Goal: Answer question/provide support

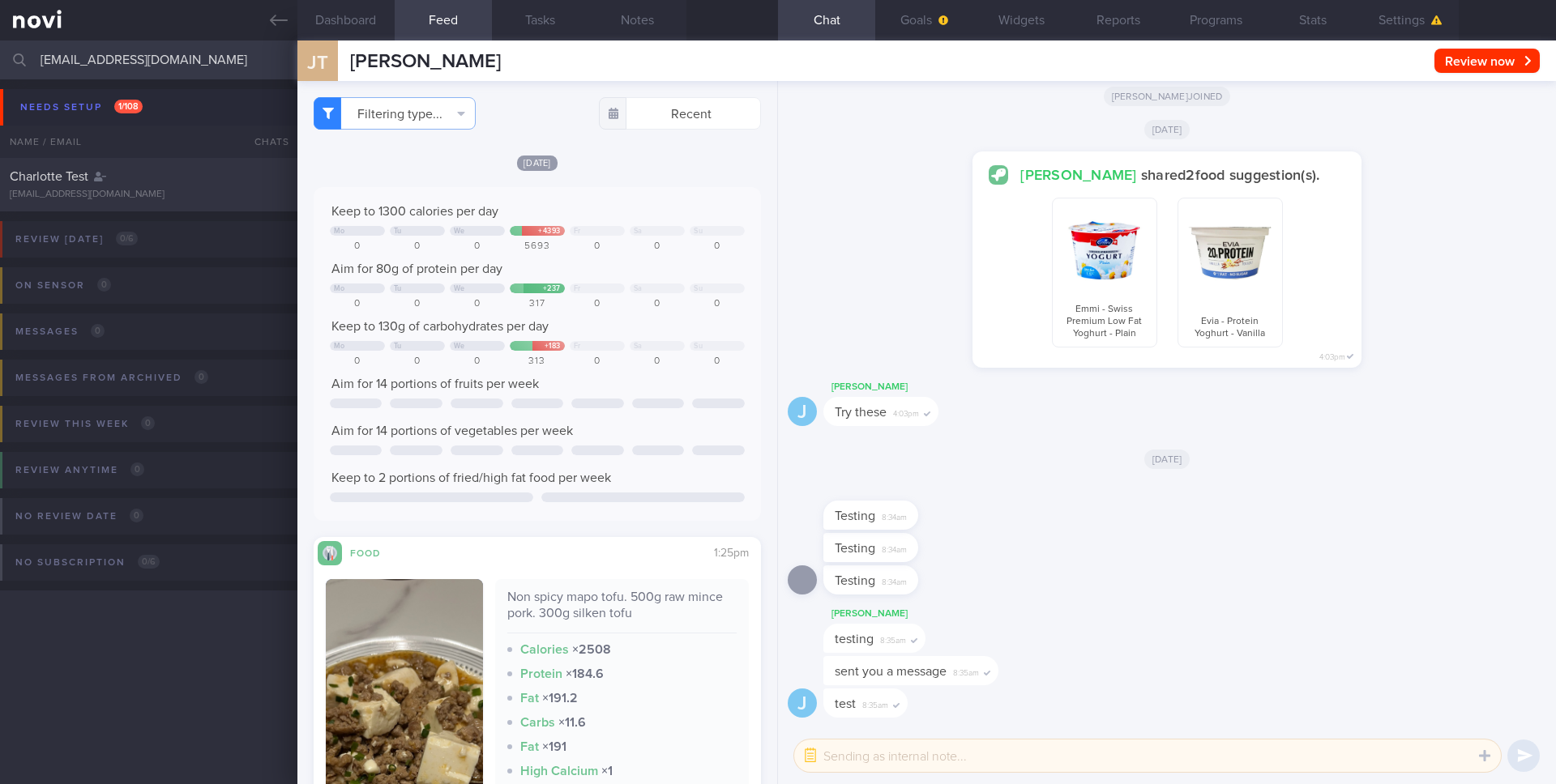
select select "9"
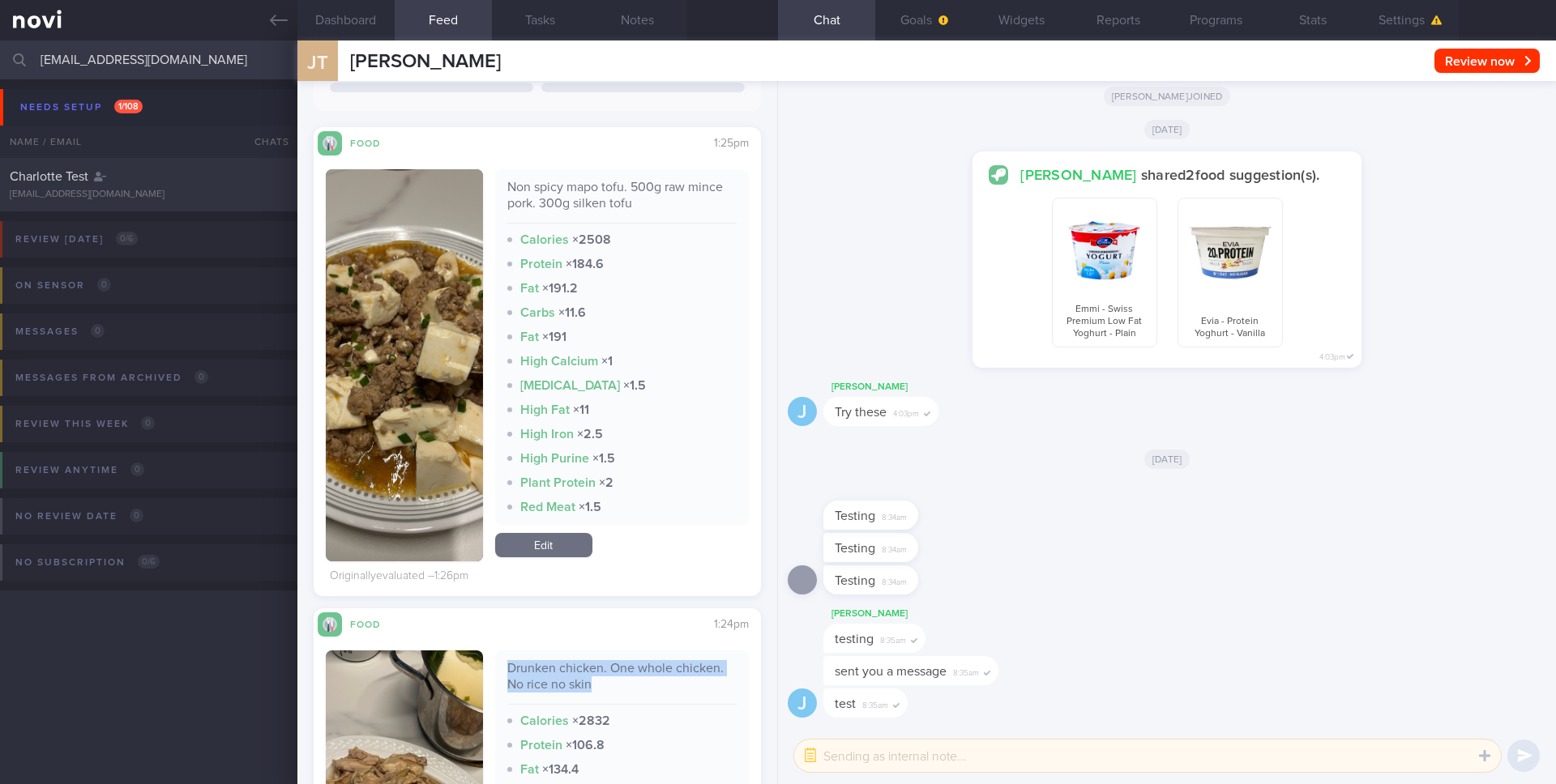
scroll to position [406, 0]
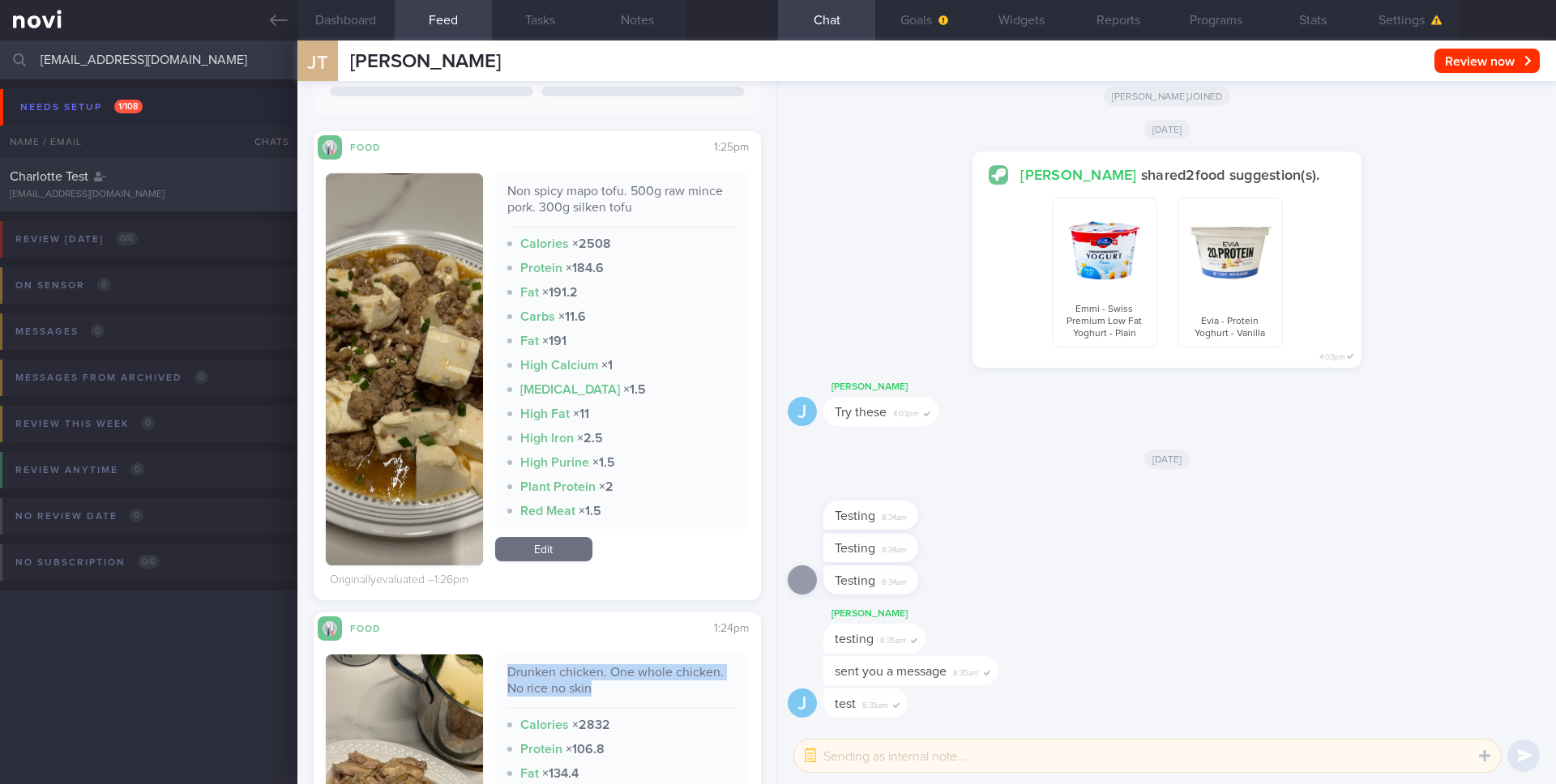
click at [437, 359] on button "button" at bounding box center [404, 369] width 157 height 392
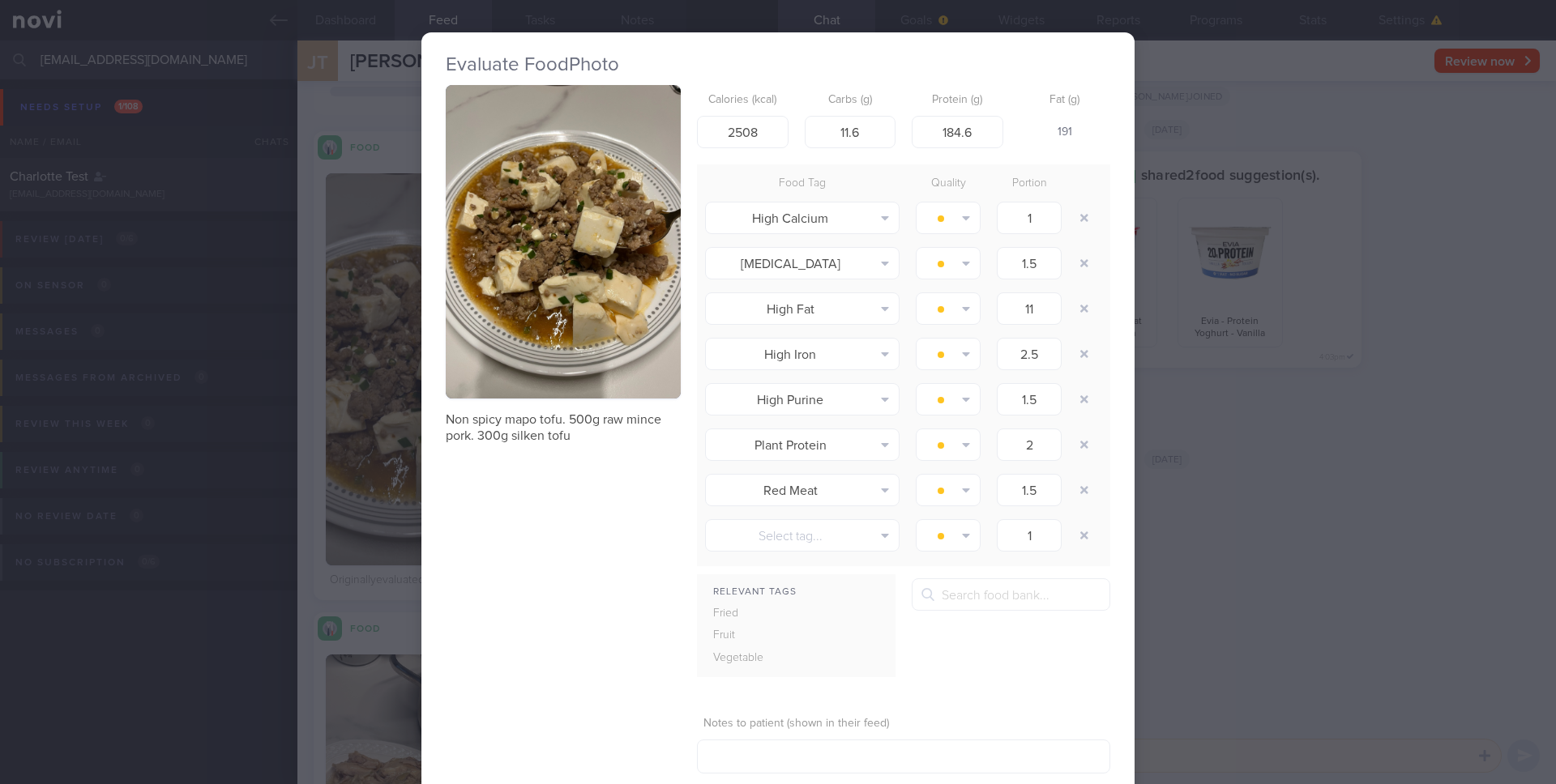
click at [572, 275] on button "button" at bounding box center [563, 241] width 235 height 313
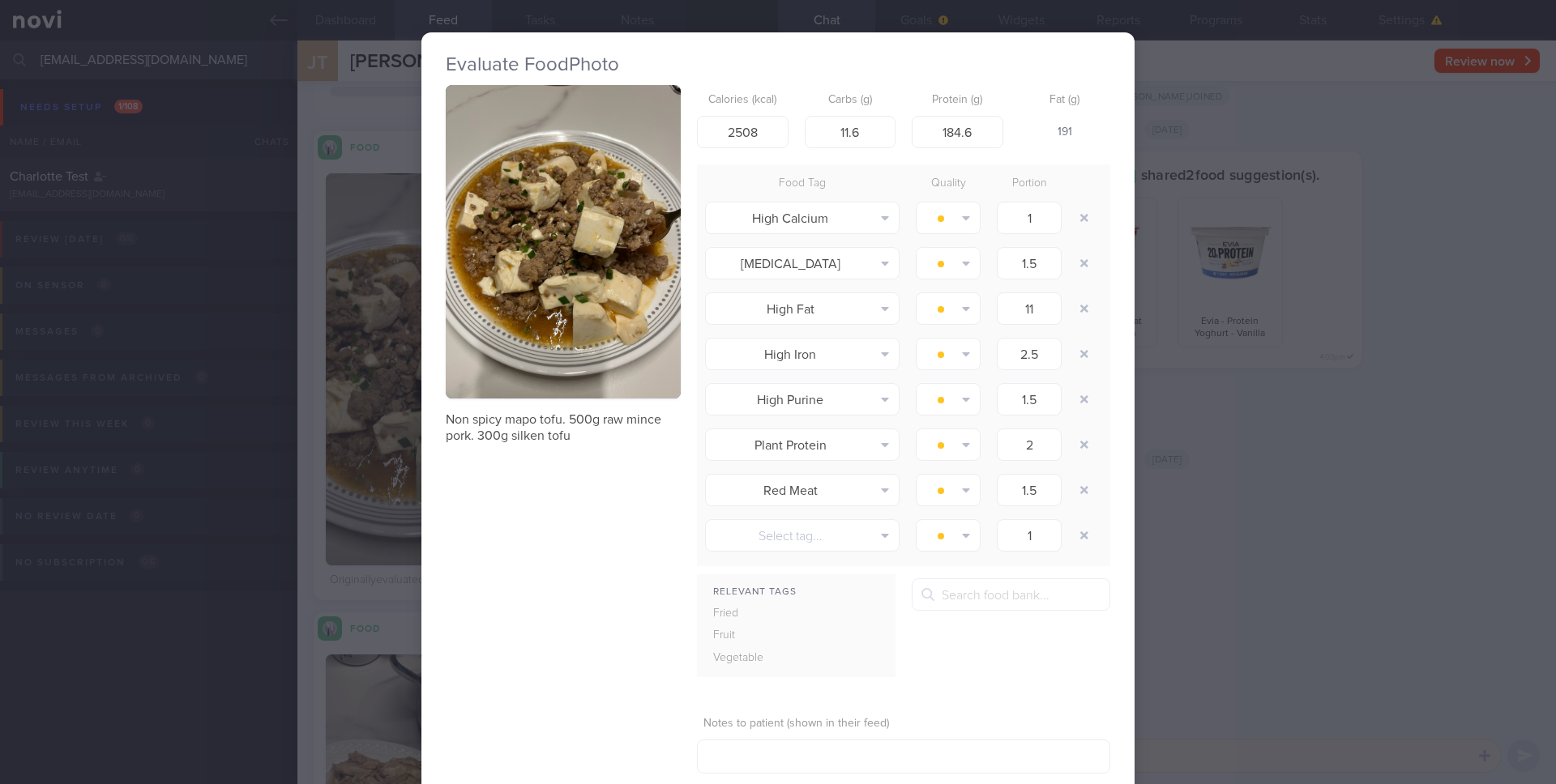
click at [409, 473] on div "Evaluate Food Photo Non spicy mapo tofu. 500g raw mince pork. 300g silken tofu …" at bounding box center [778, 392] width 1556 height 784
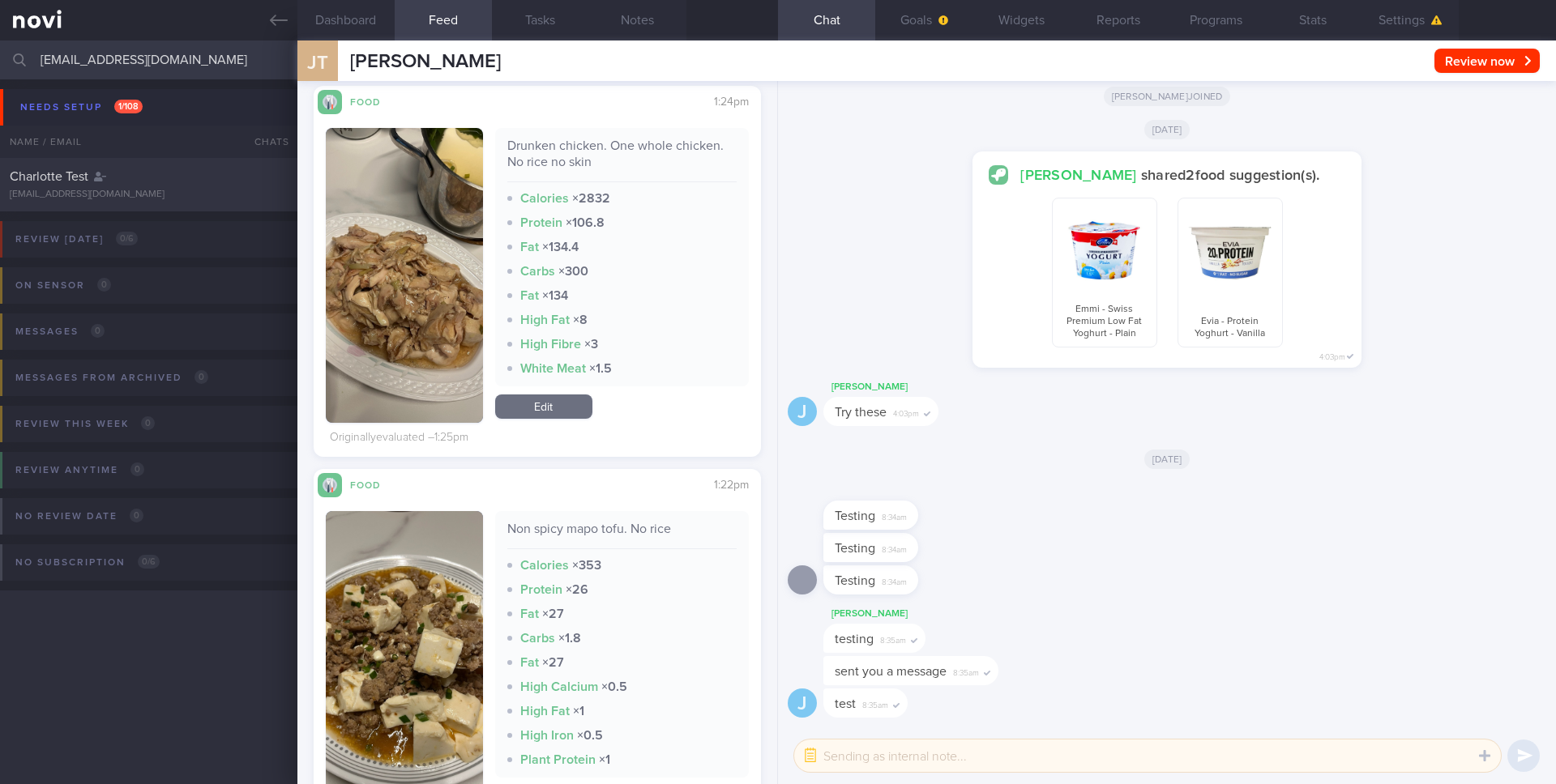
scroll to position [1029, 0]
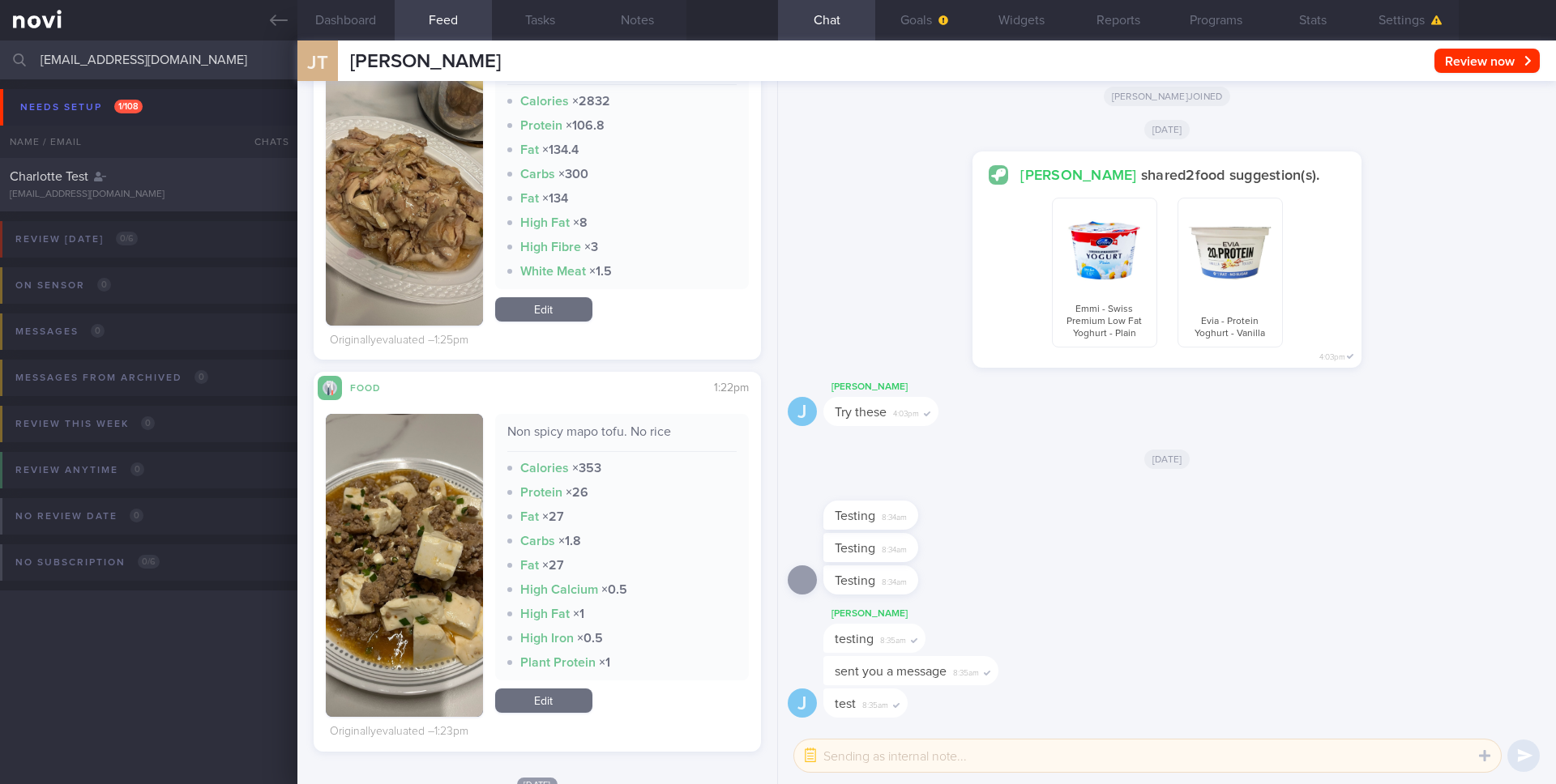
click at [494, 434] on div "Non spicy mapo tofu. No rice Calories × 353 Protein × 26 Fat × 27 Carbs × 1.8 F…" at bounding box center [537, 565] width 423 height 303
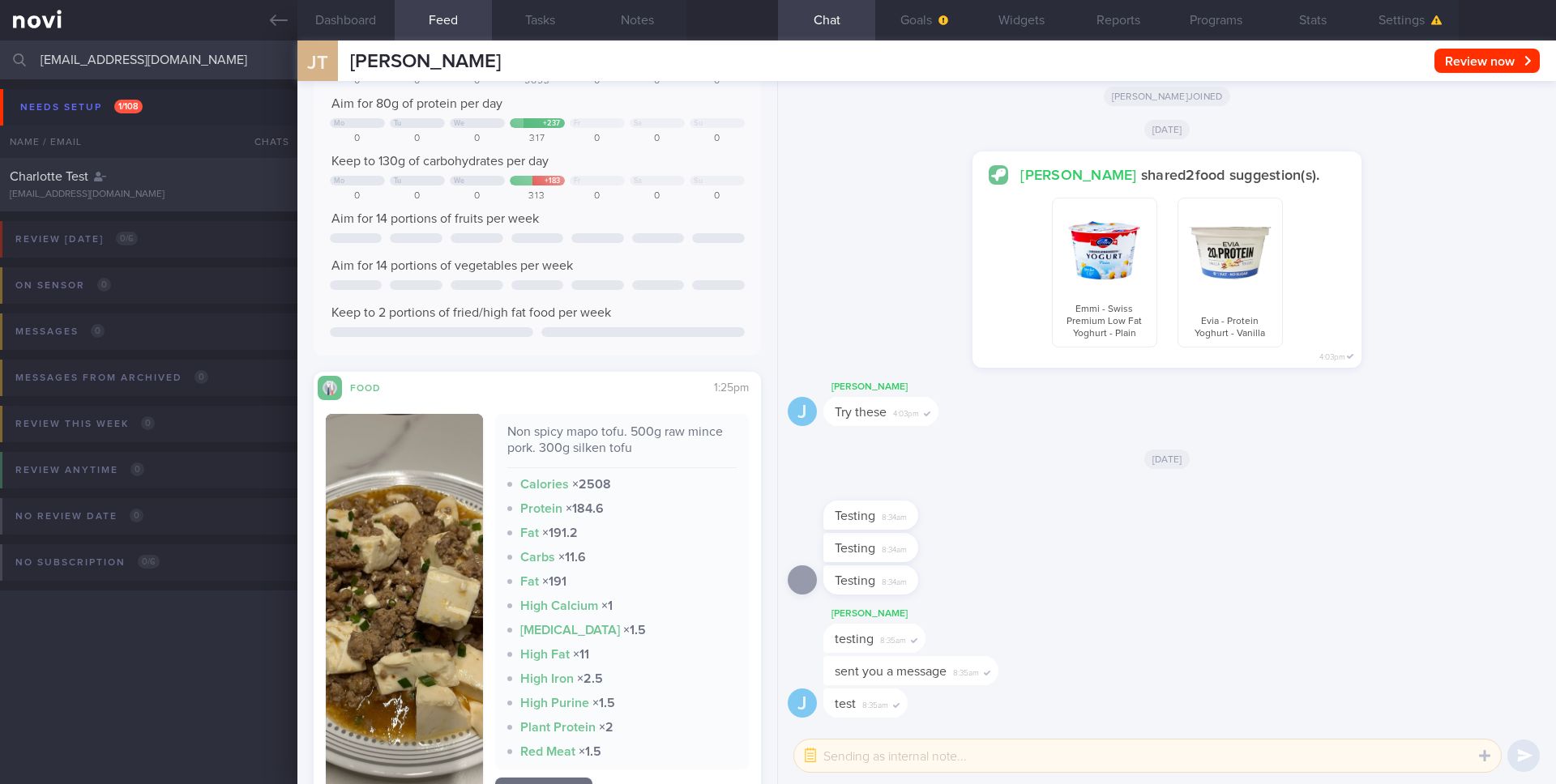
scroll to position [166, 0]
drag, startPoint x: 505, startPoint y: 435, endPoint x: 645, endPoint y: 447, distance: 140.5
click at [645, 447] on div "Non spicy mapo tofu. 500g raw mince pork. 300g silken tofu Calories × 2508 Prot…" at bounding box center [623, 591] width 254 height 356
copy div "Non spicy mapo tofu. 500g raw mince pork. 300g silken tofu"
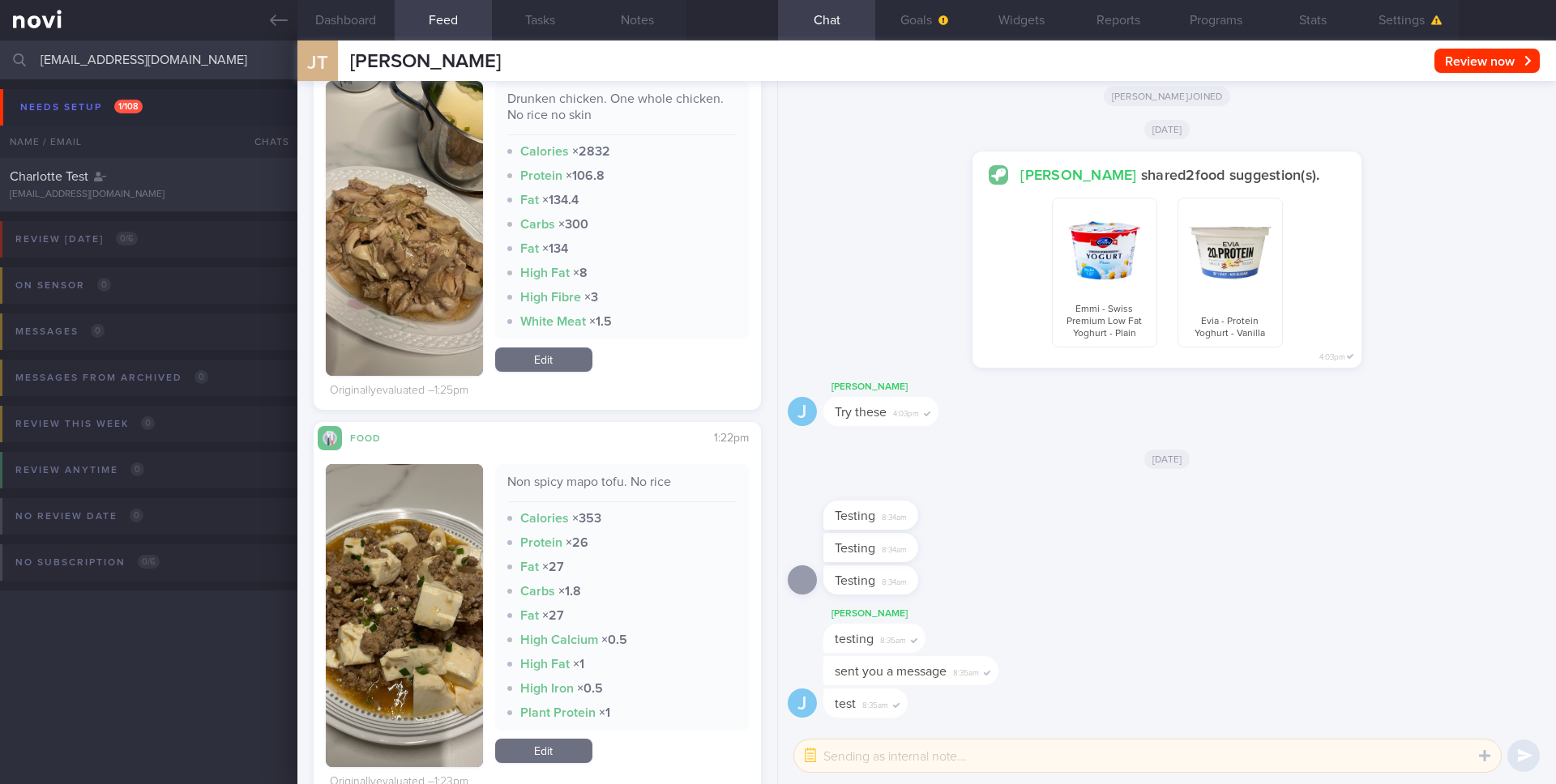
scroll to position [974, 0]
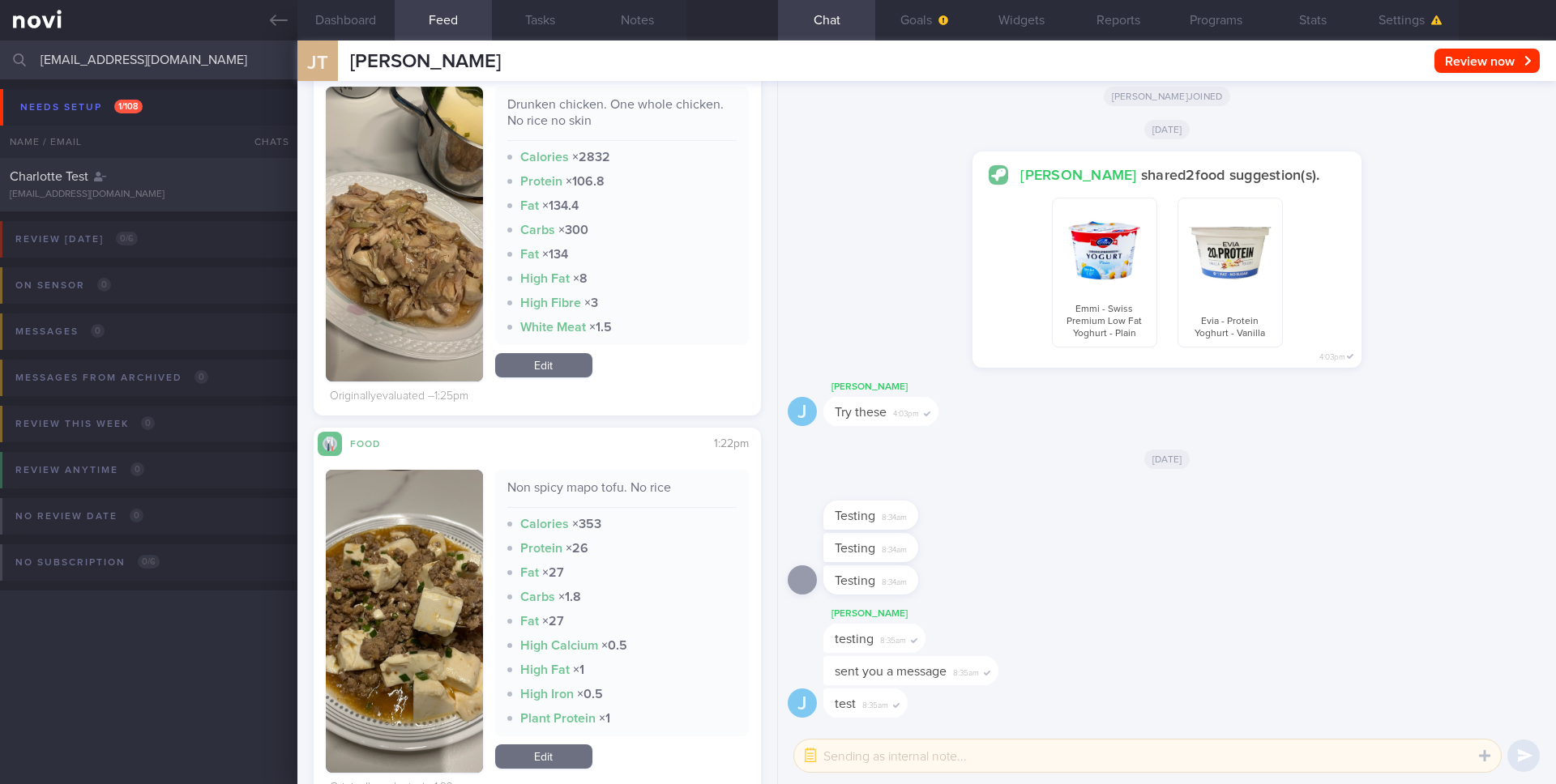
click at [550, 495] on div "Non spicy mapo tofu. No rice" at bounding box center [622, 494] width 230 height 28
drag, startPoint x: 507, startPoint y: 487, endPoint x: 680, endPoint y: 492, distance: 173.1
click at [680, 492] on div "Non spicy mapo tofu. No rice" at bounding box center [622, 494] width 230 height 28
copy div "Non spicy mapo tofu. No rice"
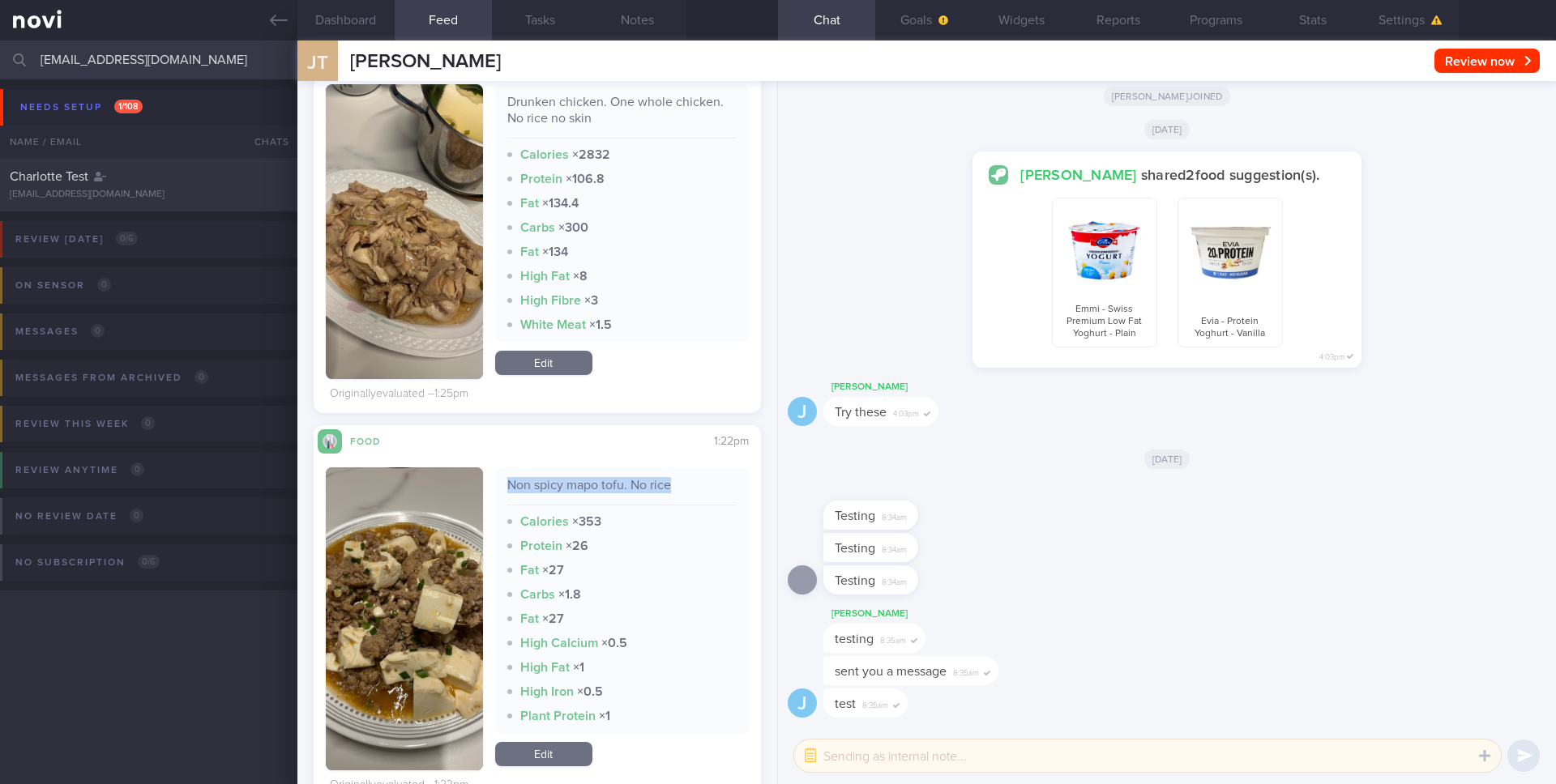
scroll to position [1040, 0]
